Goal: Navigation & Orientation: Find specific page/section

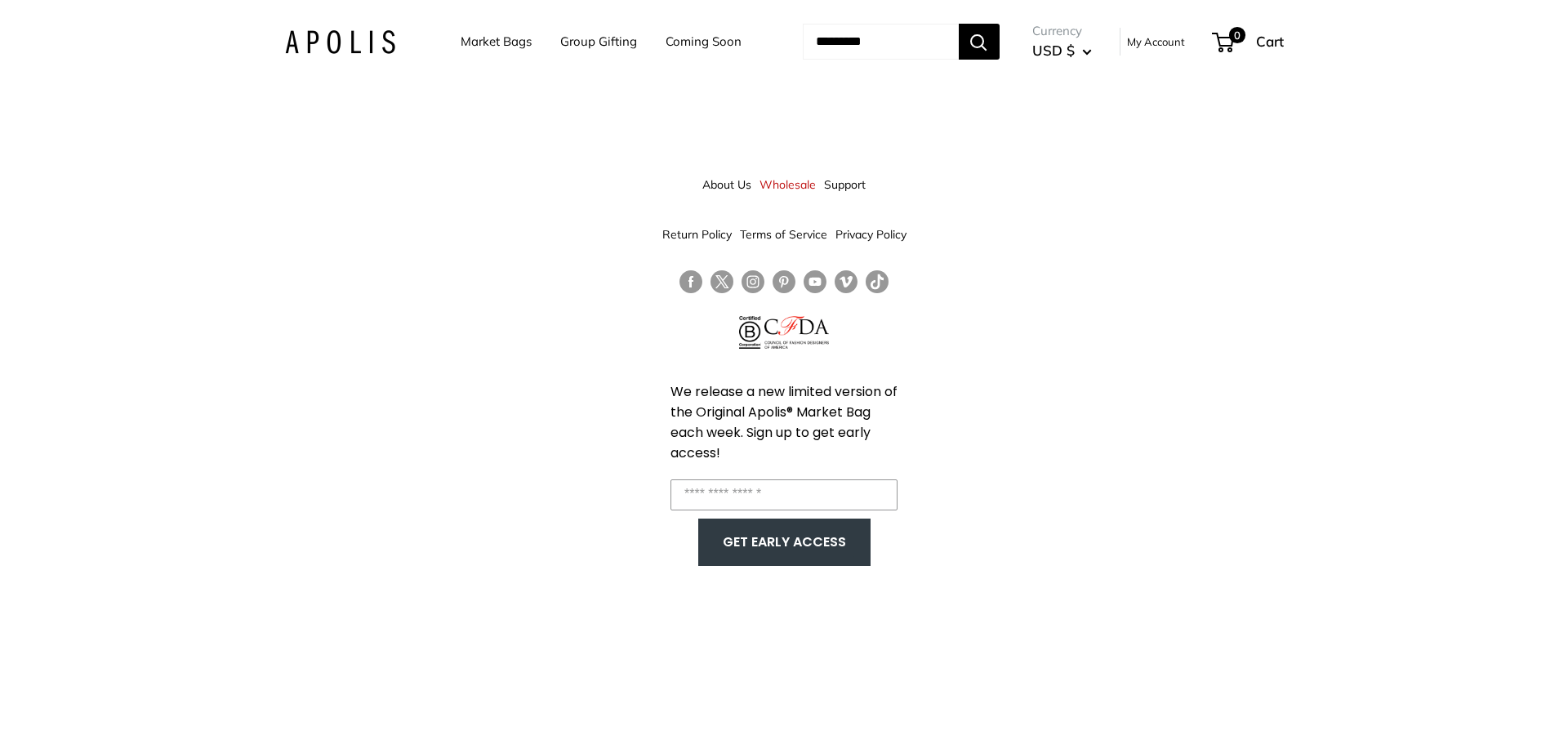
click at [735, 180] on link "About Us" at bounding box center [726, 185] width 49 height 30
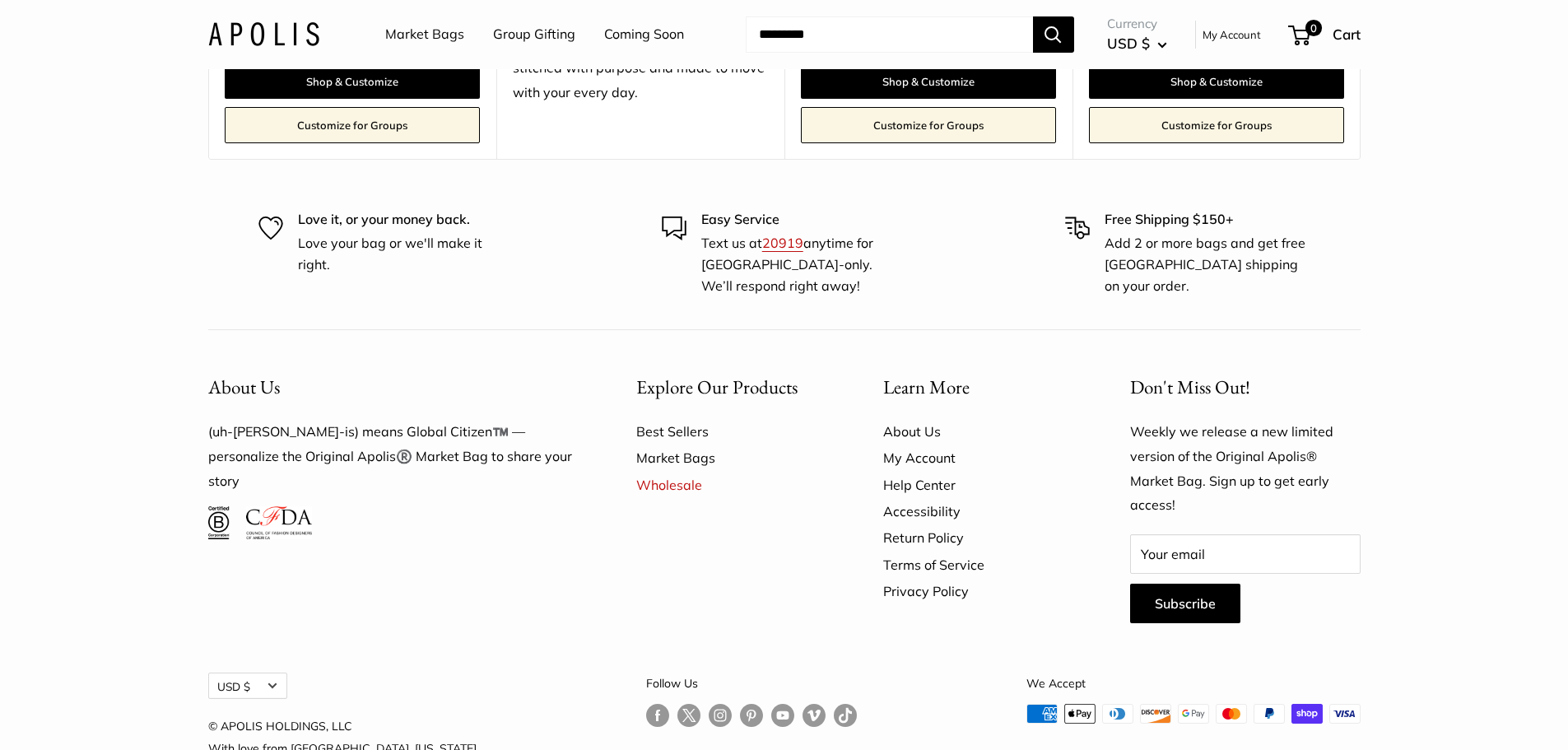
scroll to position [4588, 0]
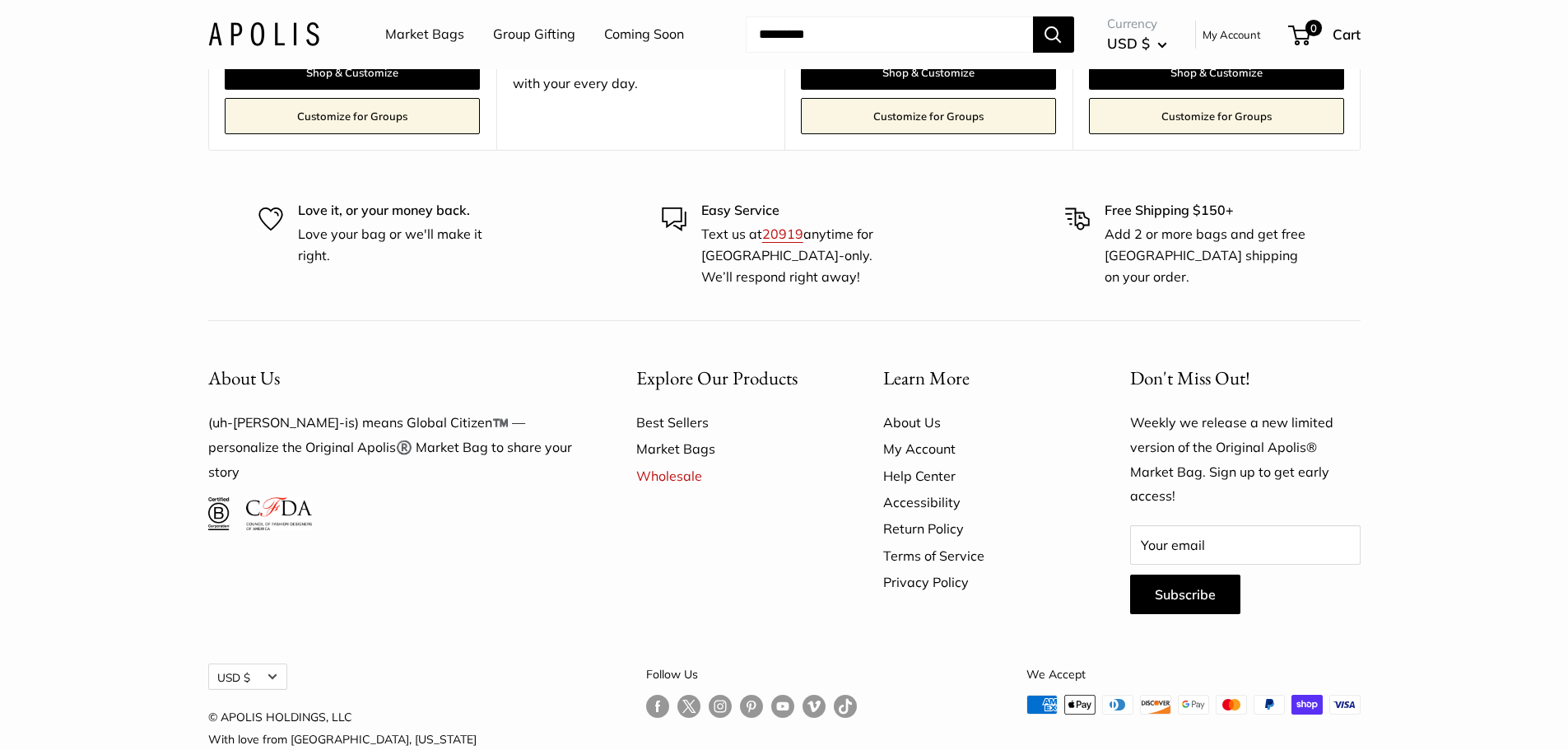
click at [920, 409] on link "About Us" at bounding box center [977, 422] width 189 height 26
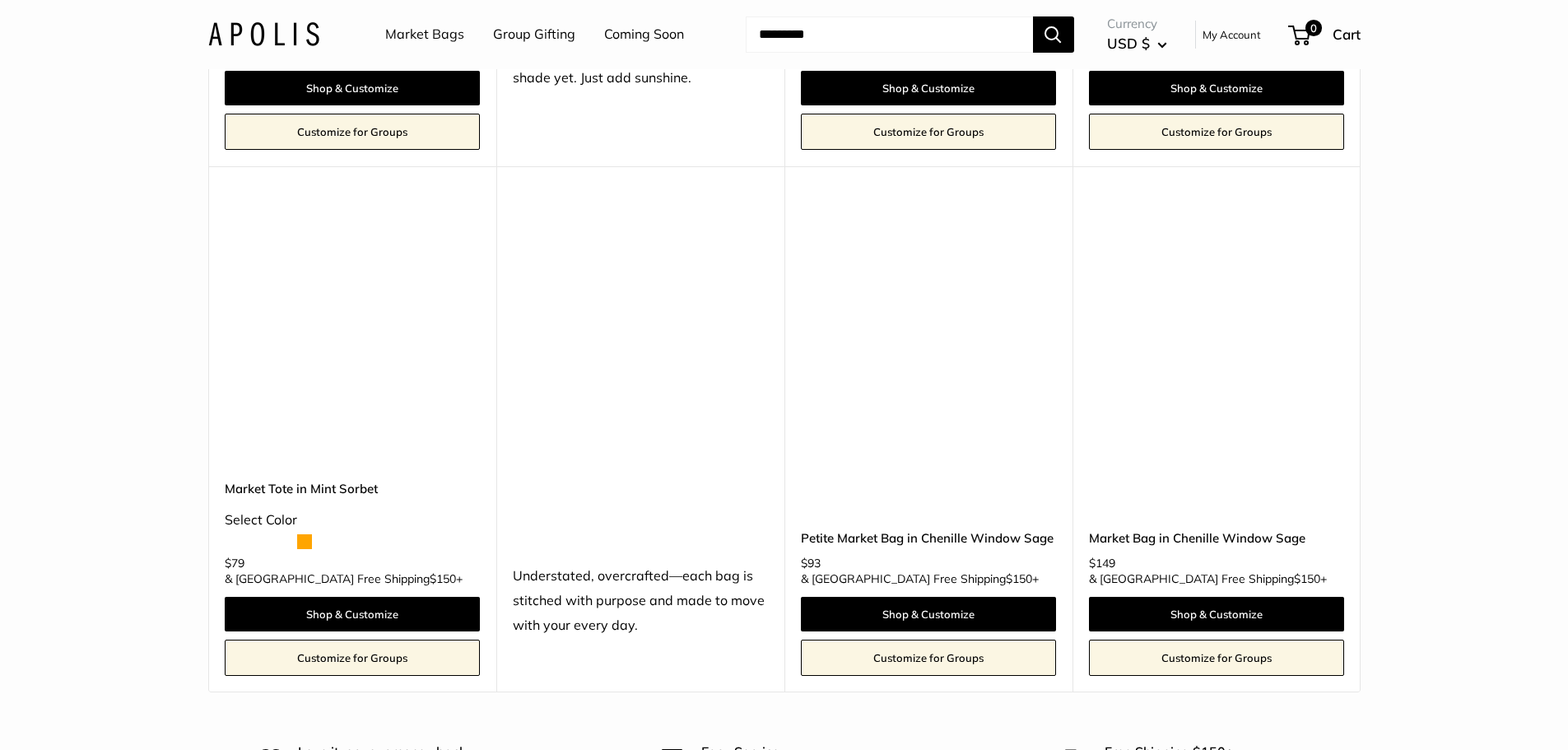
scroll to position [4588, 0]
